Goal: Check status

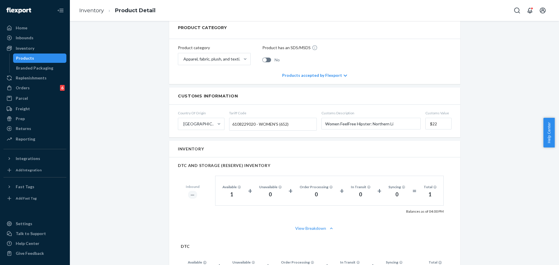
scroll to position [320, 0]
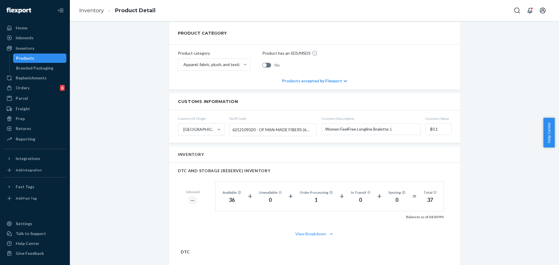
scroll to position [233, 0]
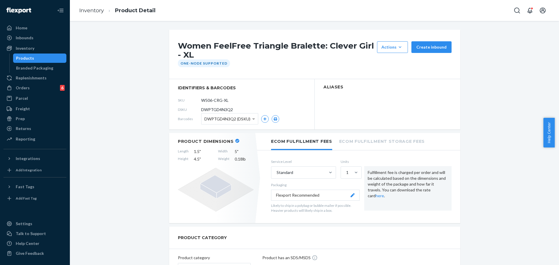
click at [222, 111] on span "DWPTGD4N3Q2" at bounding box center [217, 110] width 32 height 6
copy span "DWPTGD4N3Q2"
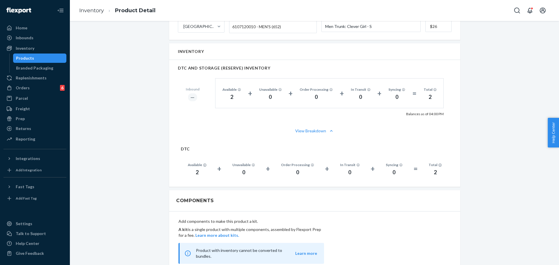
scroll to position [291, 0]
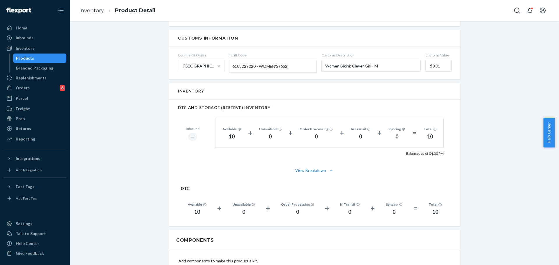
scroll to position [262, 0]
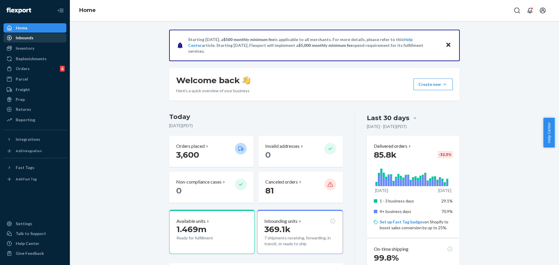
click at [48, 41] on div "Inbounds" at bounding box center [35, 38] width 62 height 8
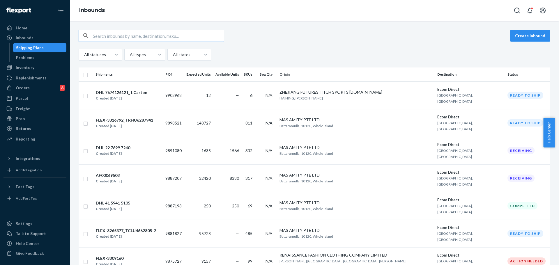
click at [265, 57] on div "All statuses All types All states" at bounding box center [315, 55] width 472 height 12
